Goal: Navigation & Orientation: Find specific page/section

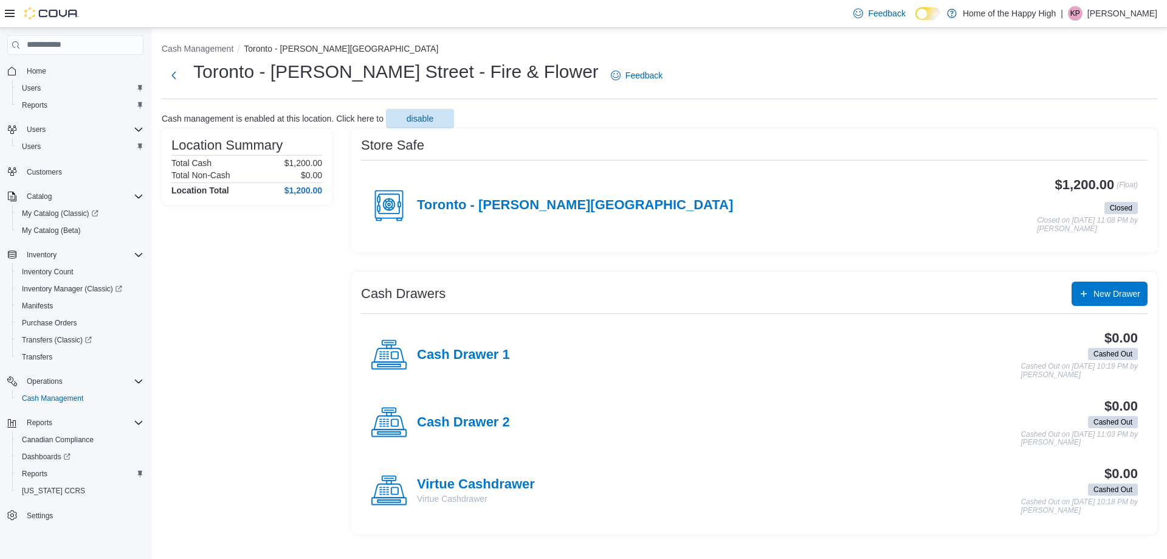
click at [1097, 9] on p "Khushboo Patel" at bounding box center [1123, 13] width 70 height 15
click at [1093, 122] on span "Sign Out" at bounding box center [1079, 118] width 33 height 12
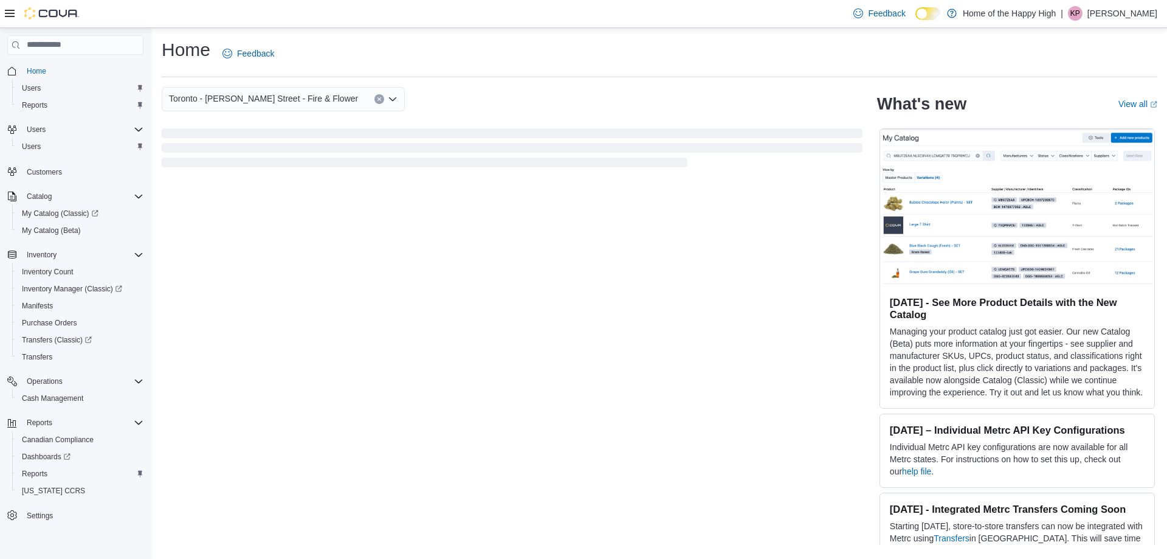
click at [1096, 21] on div "Feedback Dark Mode Home of the Happy High | KP Khushboo Patel" at bounding box center [1003, 13] width 309 height 24
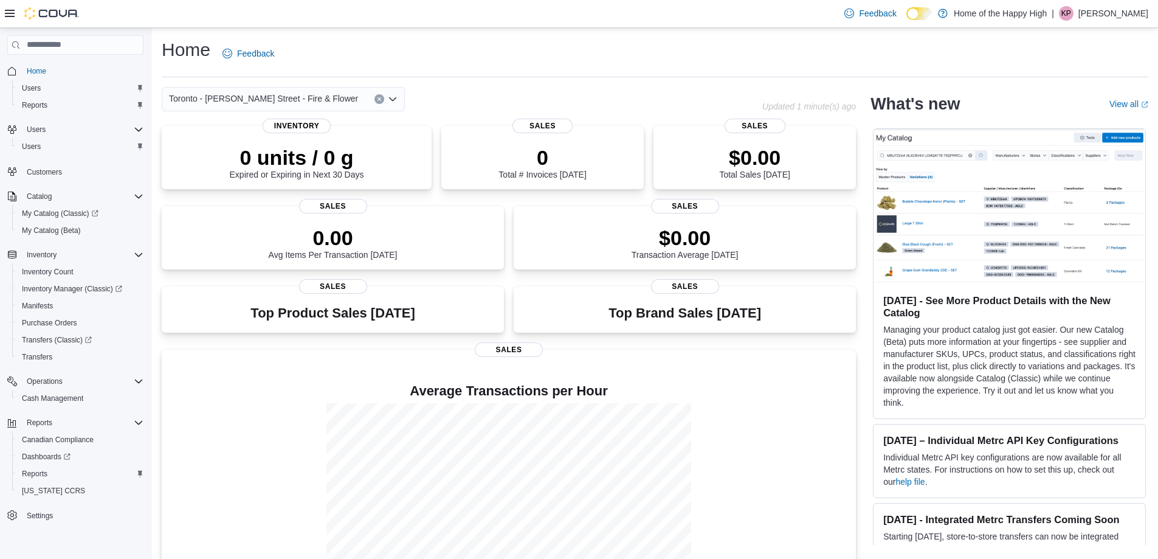
click at [1091, 15] on p "Khushboo Patel" at bounding box center [1114, 13] width 70 height 15
click at [1070, 123] on span "Sign Out" at bounding box center [1070, 118] width 33 height 12
